Goal: Transaction & Acquisition: Purchase product/service

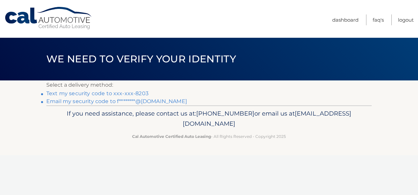
click at [73, 94] on link "Text my security code to xxx-xxx-8203" at bounding box center [97, 93] width 102 height 6
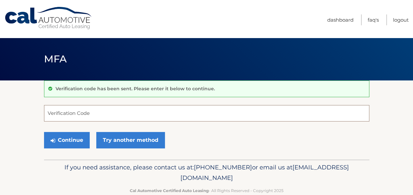
click at [82, 116] on input "Verification Code" at bounding box center [206, 113] width 325 height 16
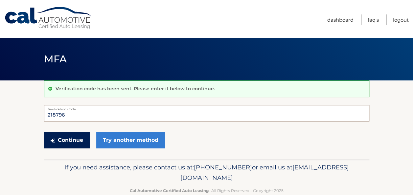
type input "218796"
click at [78, 137] on button "Continue" at bounding box center [67, 140] width 46 height 16
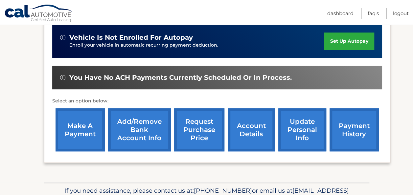
scroll to position [186, 0]
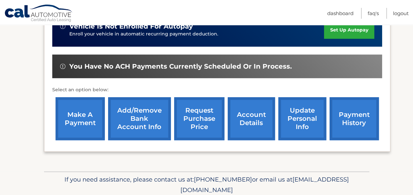
click at [75, 110] on link "make a payment" at bounding box center [80, 118] width 49 height 43
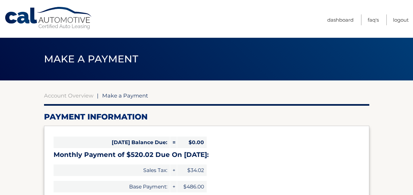
select select "MjVmZTllMDItNTVjZi00M2E3LTk2YjEtY2JmOWU5OGMwZTA1"
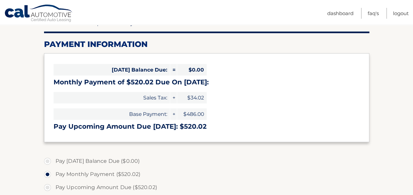
scroll to position [79, 0]
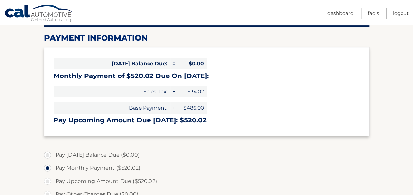
click at [261, 162] on label "Pay Monthly Payment ($520.02)" at bounding box center [206, 168] width 325 height 13
click at [53, 162] on input "Pay Monthly Payment ($520.02)" at bounding box center [50, 167] width 7 height 11
